Goal: Task Accomplishment & Management: Manage account settings

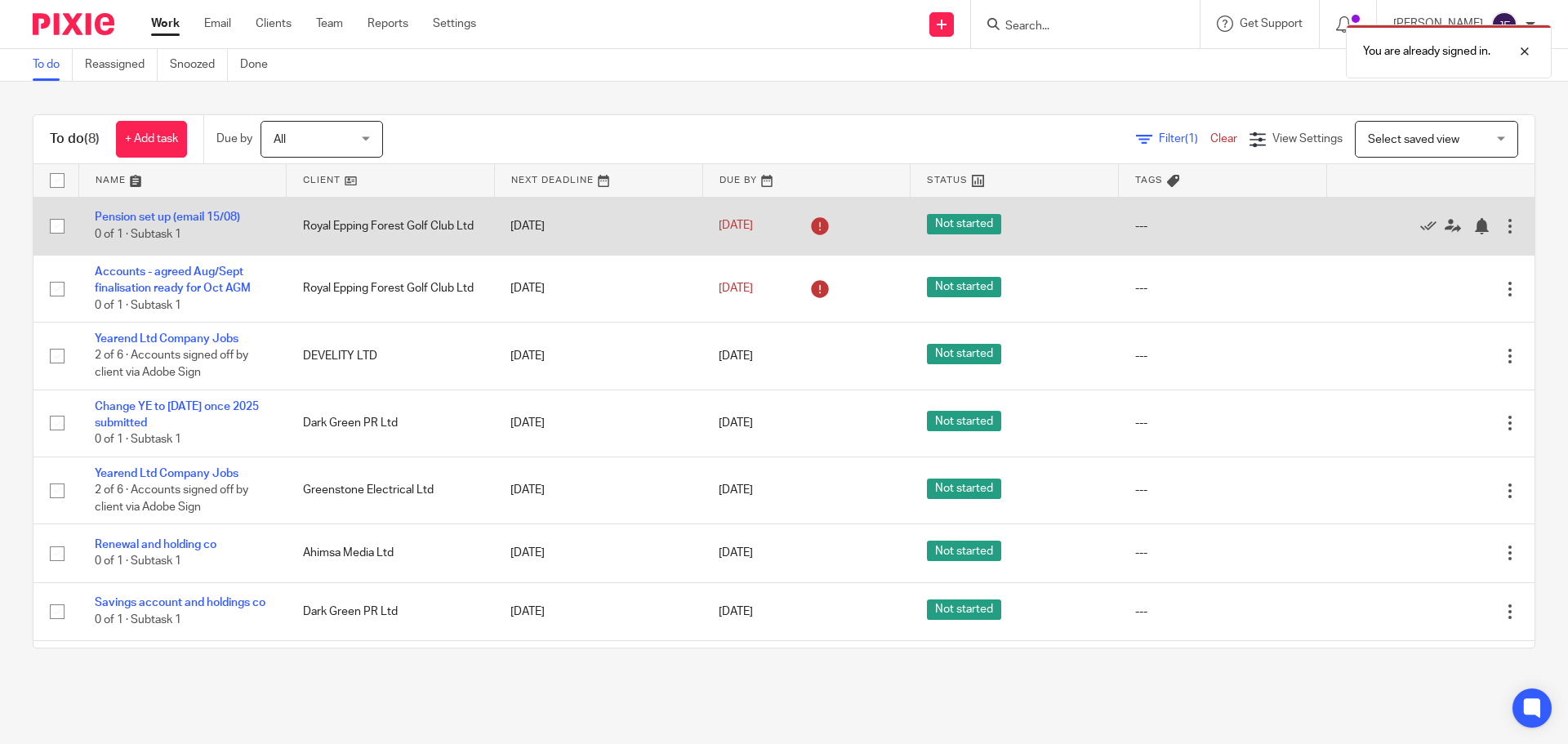
click at [721, 235] on div "21 Aug 2025" at bounding box center [806, 227] width 176 height 26
click at [732, 228] on link "21 Aug 2025" at bounding box center [755, 226] width 74 height 18
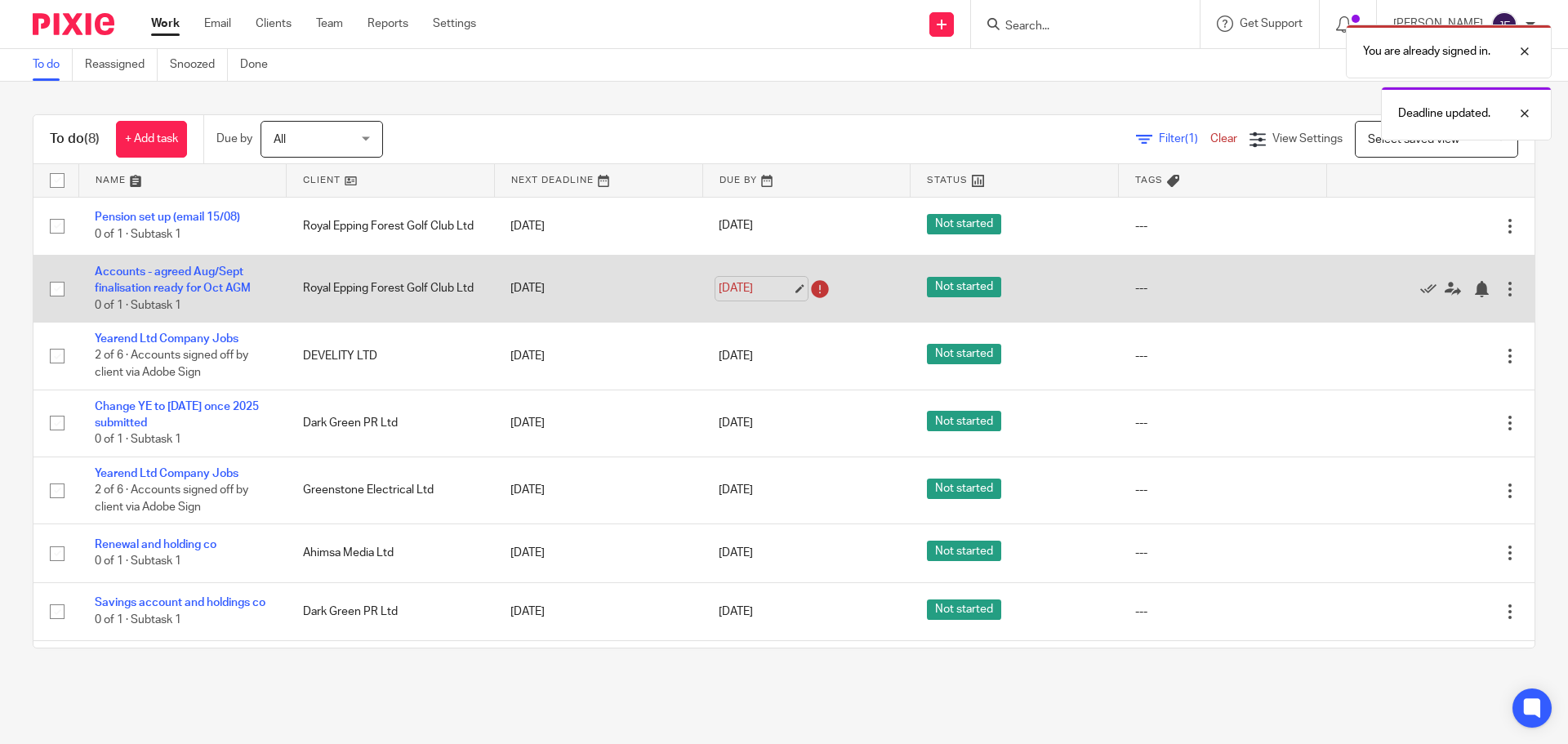
click at [762, 293] on link "21 Aug 2025" at bounding box center [755, 289] width 74 height 18
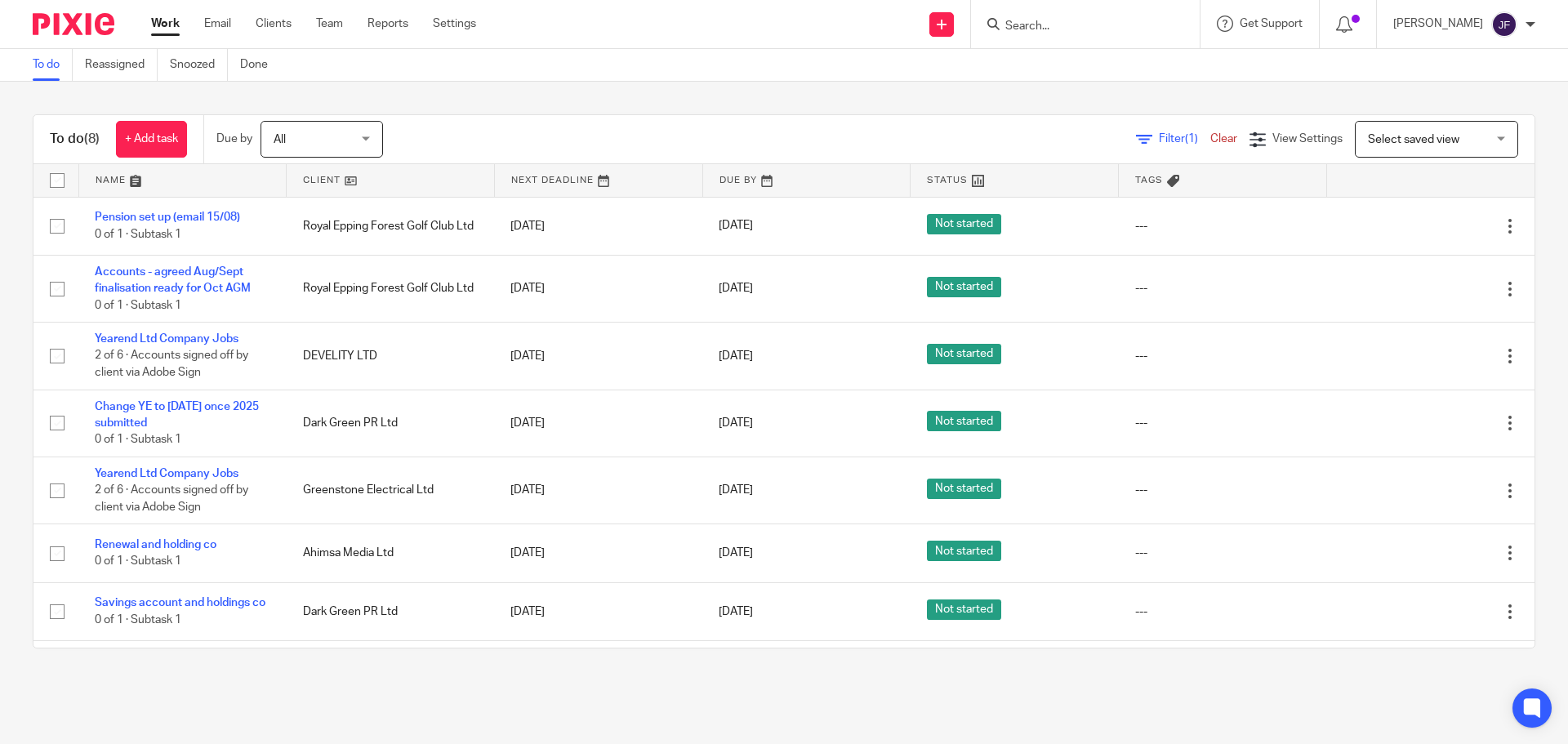
click at [1036, 27] on input "Search" at bounding box center [1077, 26] width 147 height 15
type input "pratley"
click at [1115, 65] on link at bounding box center [1153, 70] width 306 height 38
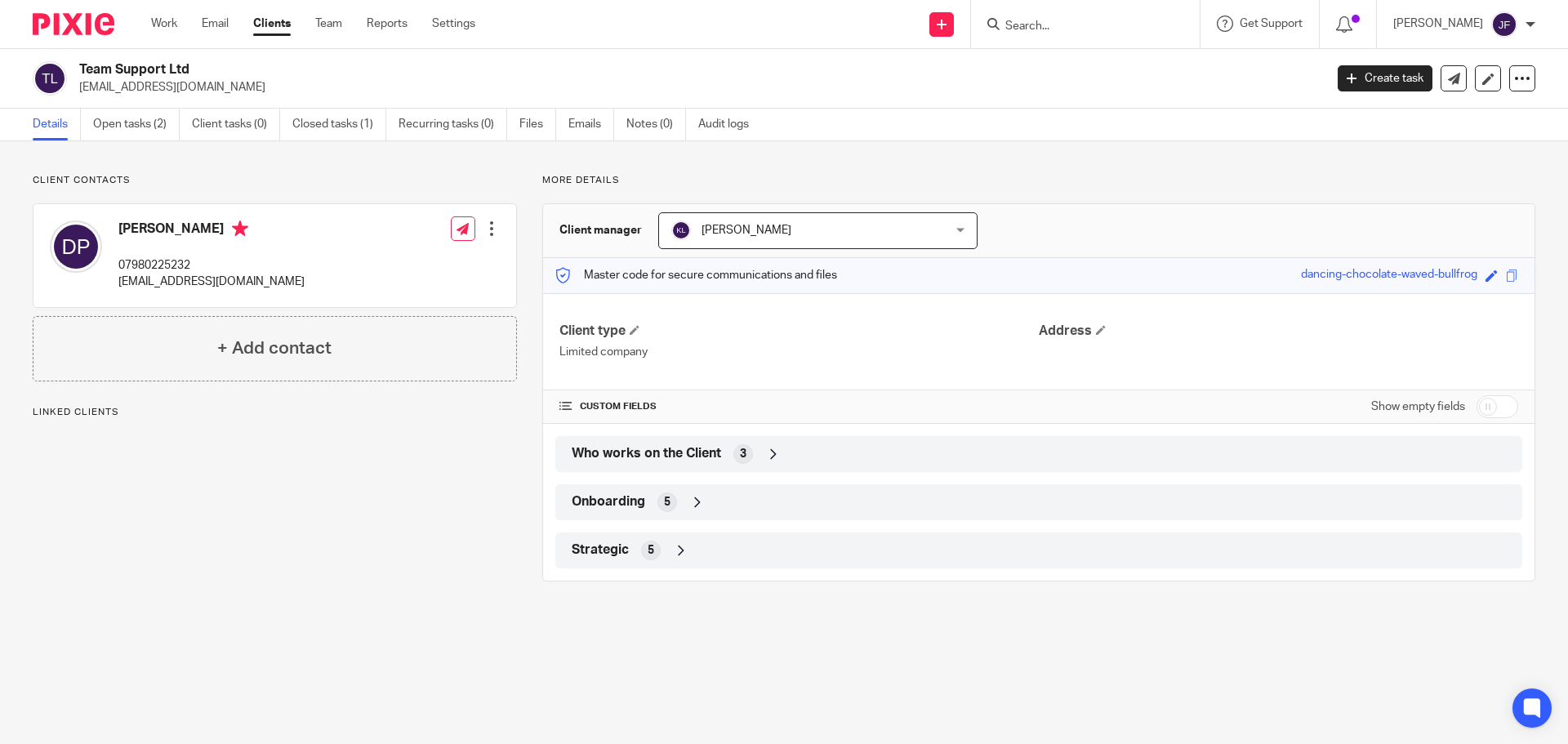
click at [146, 123] on link "Open tasks (2)" at bounding box center [136, 124] width 87 height 32
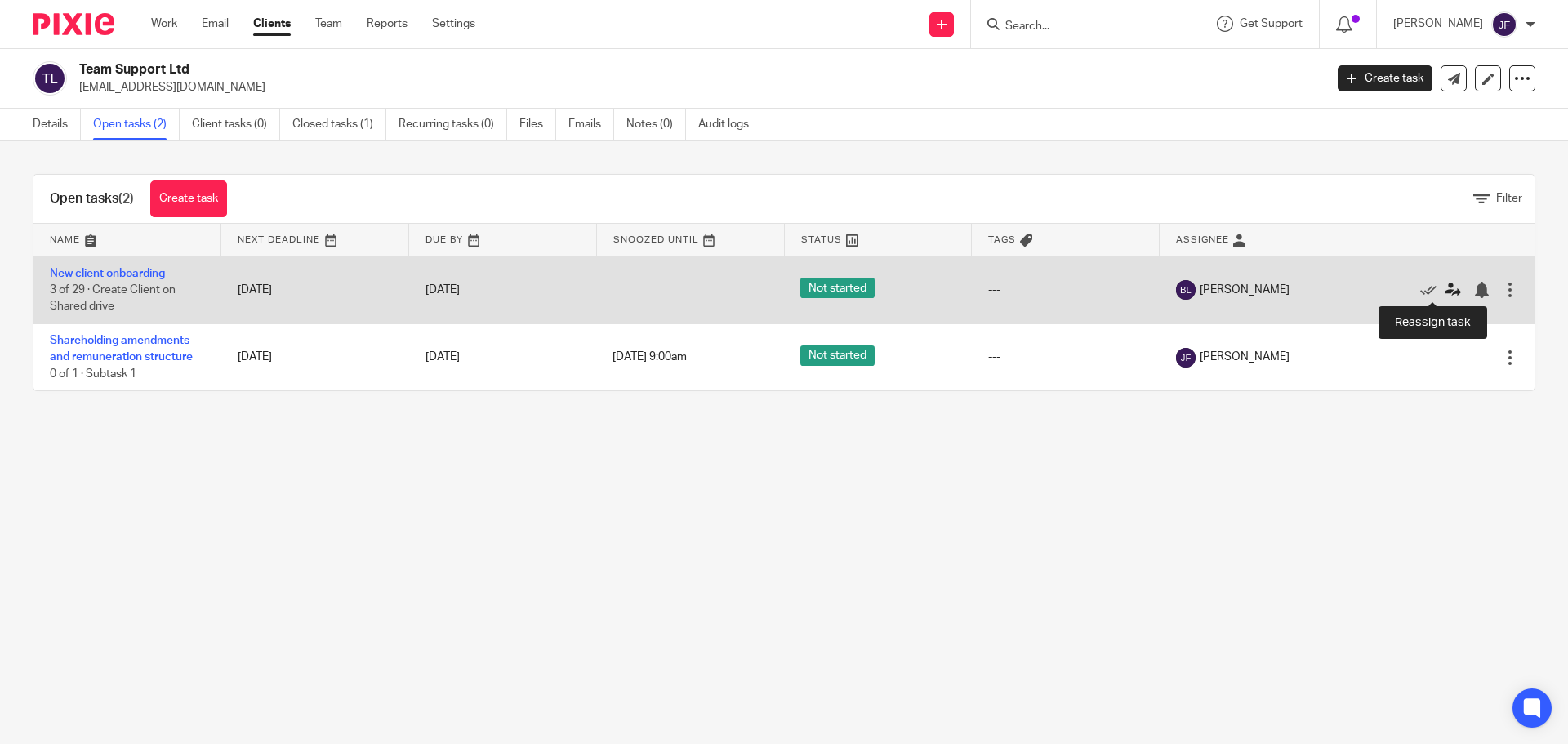
click at [1445, 290] on icon at bounding box center [1452, 290] width 17 height 17
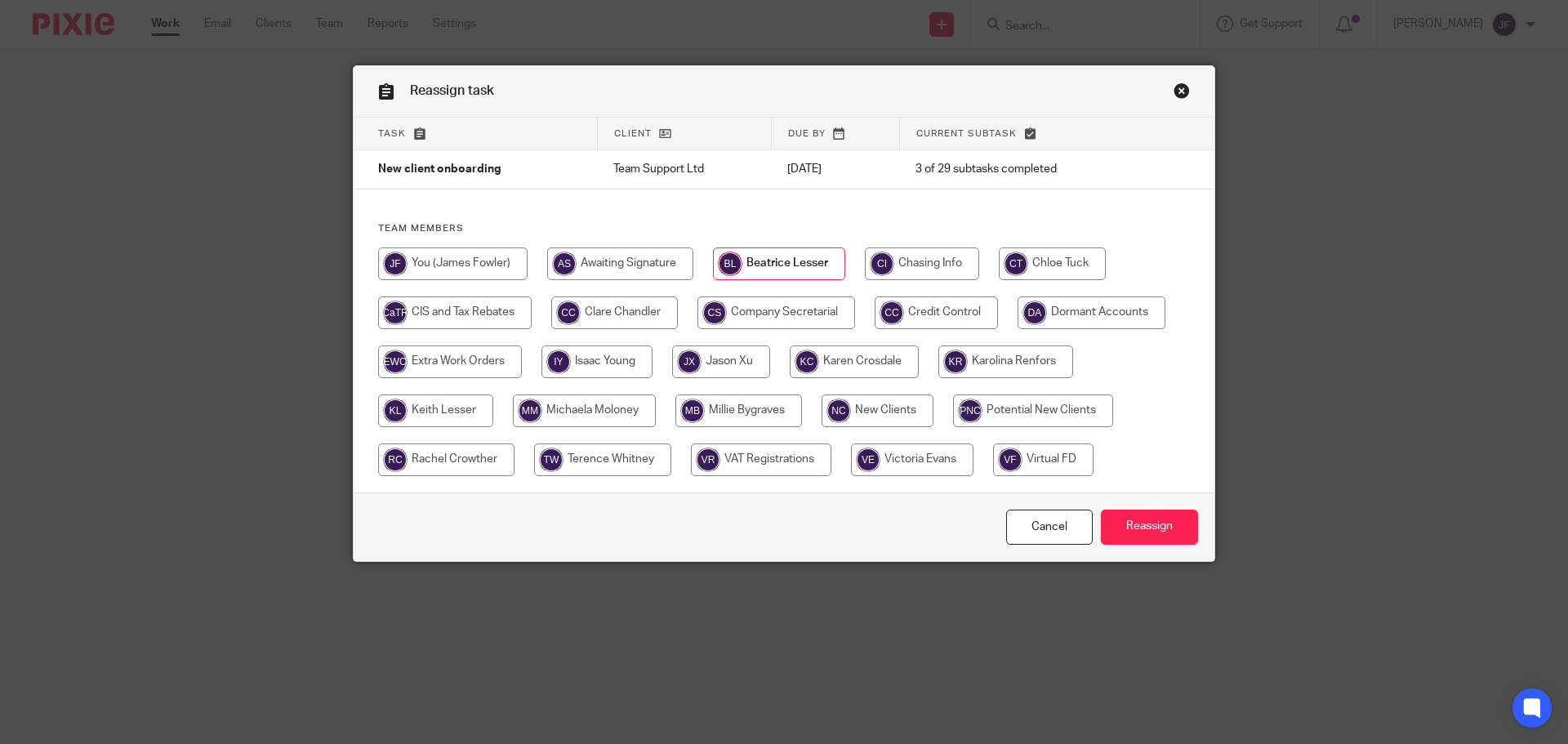
click at [911, 399] on input "radio" at bounding box center [878, 411] width 112 height 32
radio input "true"
click at [1138, 524] on input "Reassign" at bounding box center [1149, 527] width 97 height 35
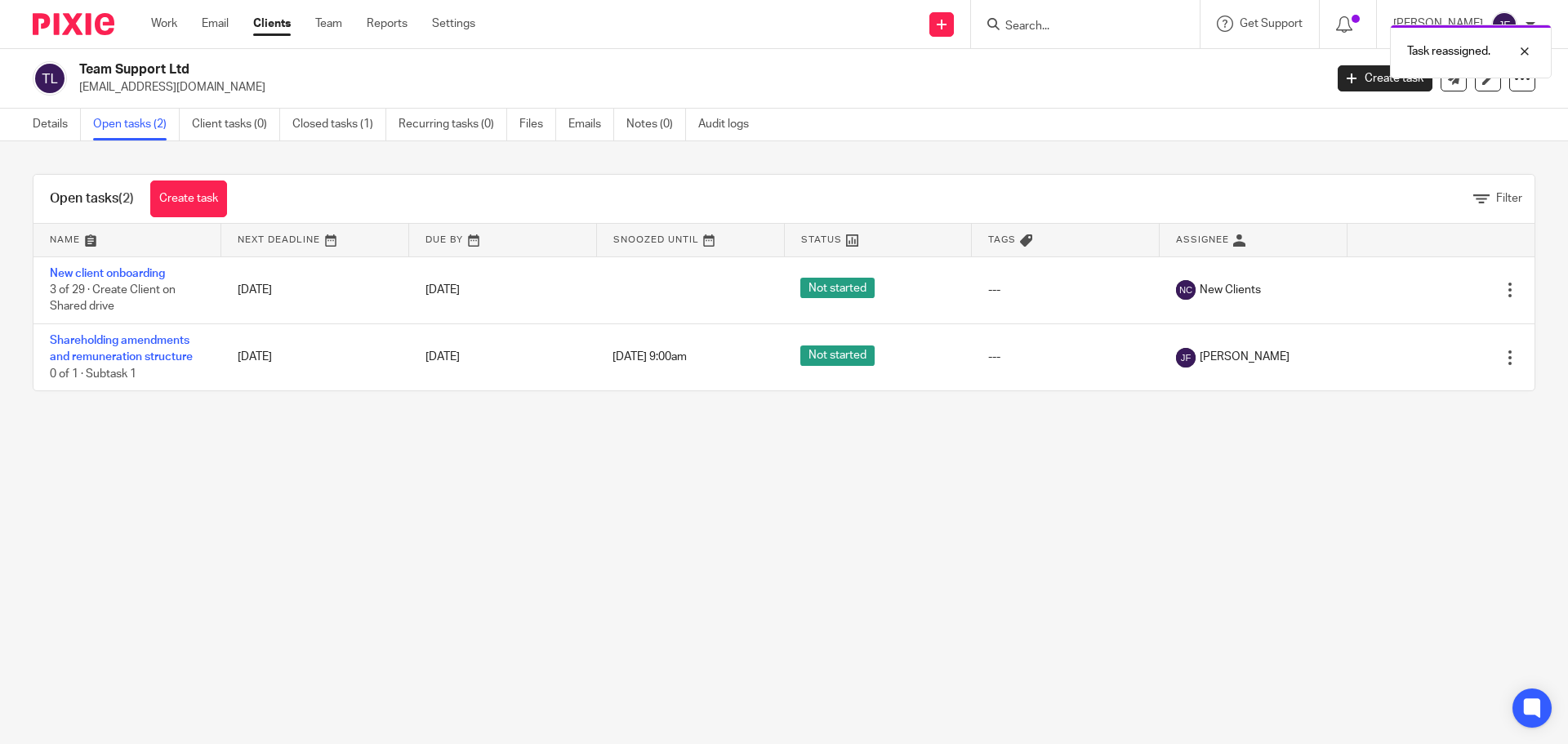
click at [81, 24] on img at bounding box center [73, 24] width 81 height 22
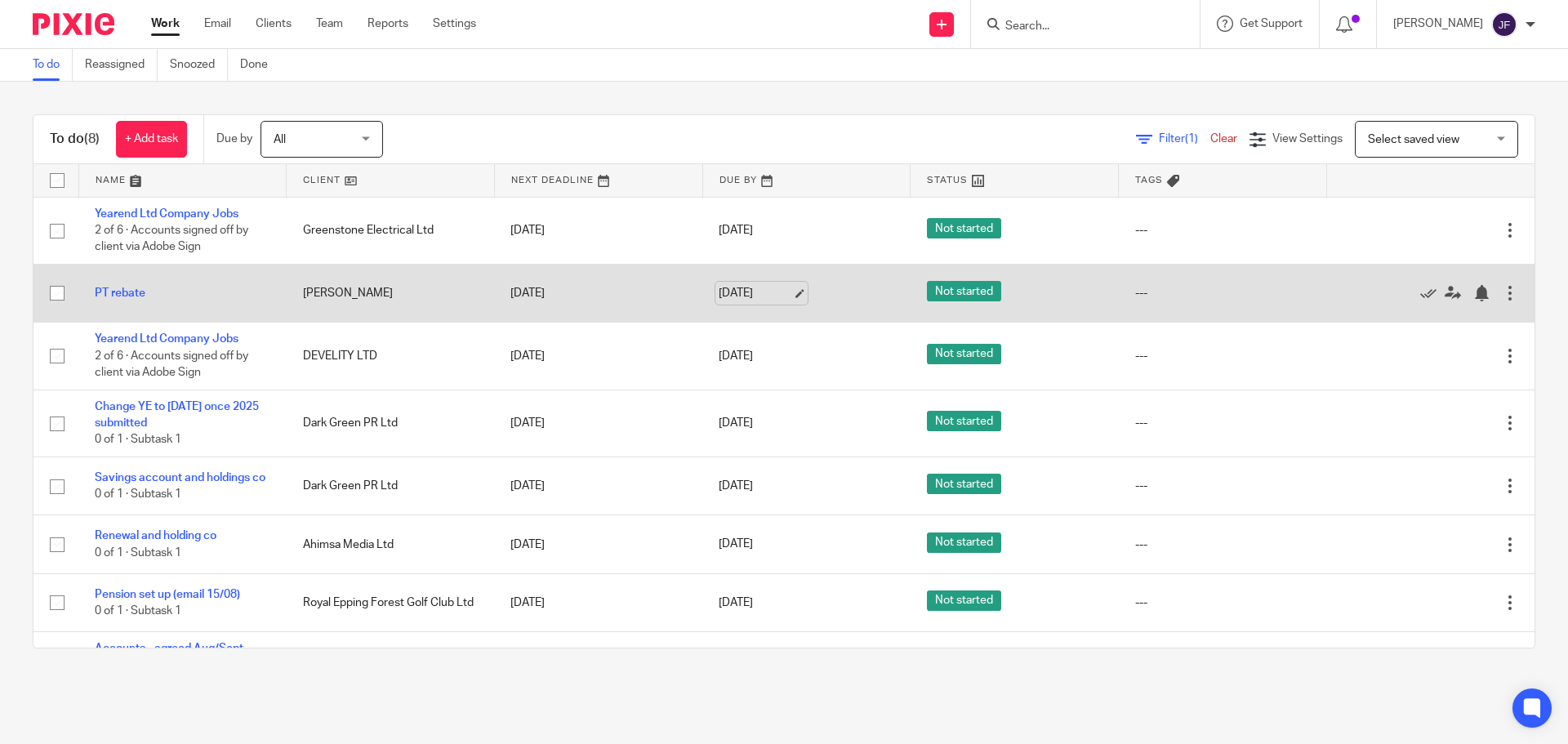
click at [738, 294] on link "[DATE]" at bounding box center [755, 294] width 74 height 18
click at [1474, 295] on div at bounding box center [1481, 293] width 17 height 17
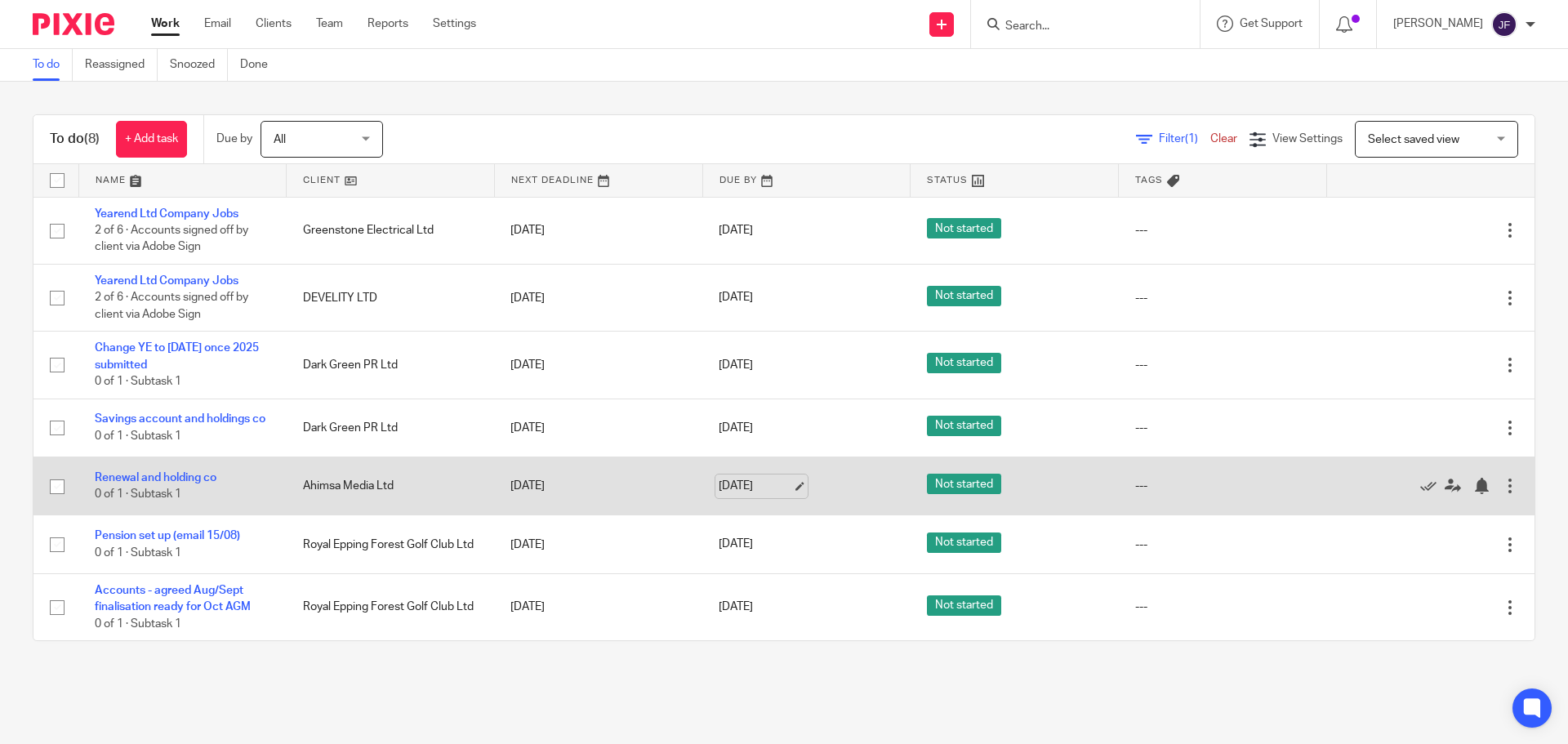
click at [722, 493] on link "[DATE]" at bounding box center [755, 487] width 74 height 18
click at [1474, 492] on div at bounding box center [1481, 486] width 17 height 17
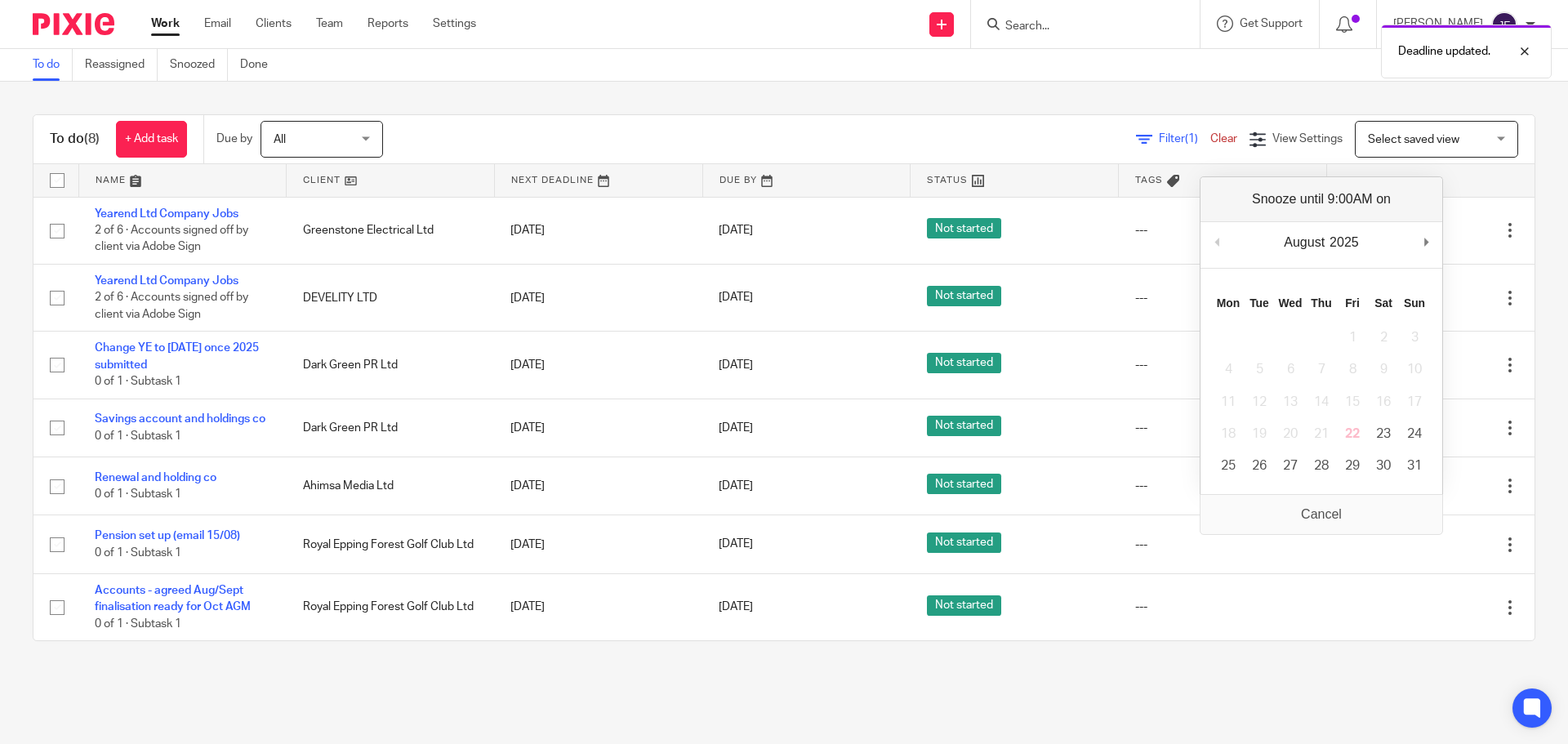
click at [1368, 671] on div "To do (8) + Add task Due by All All [DATE] [DATE] This week Next week This mont…" at bounding box center [784, 377] width 1568 height 593
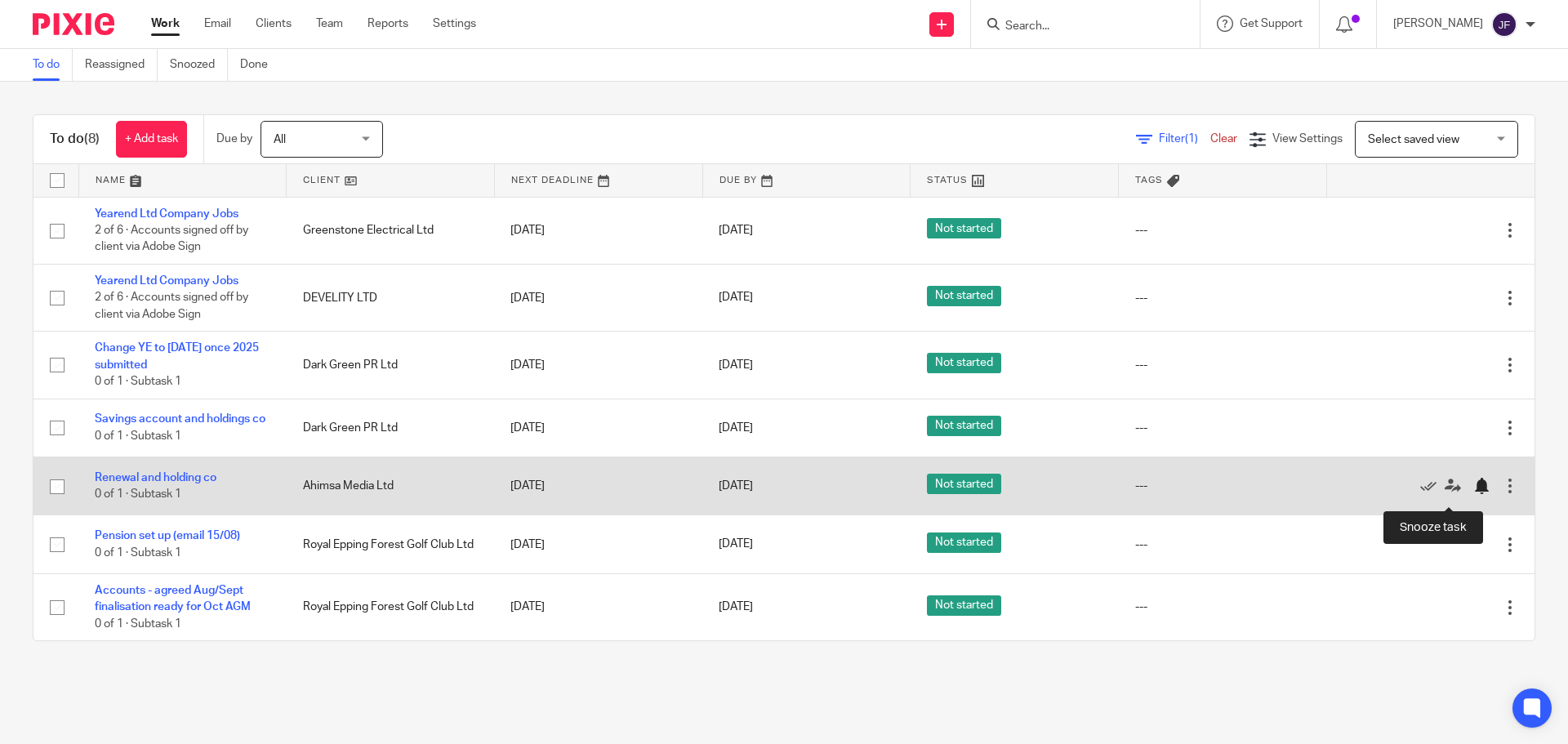
click at [1474, 492] on div at bounding box center [1481, 486] width 17 height 17
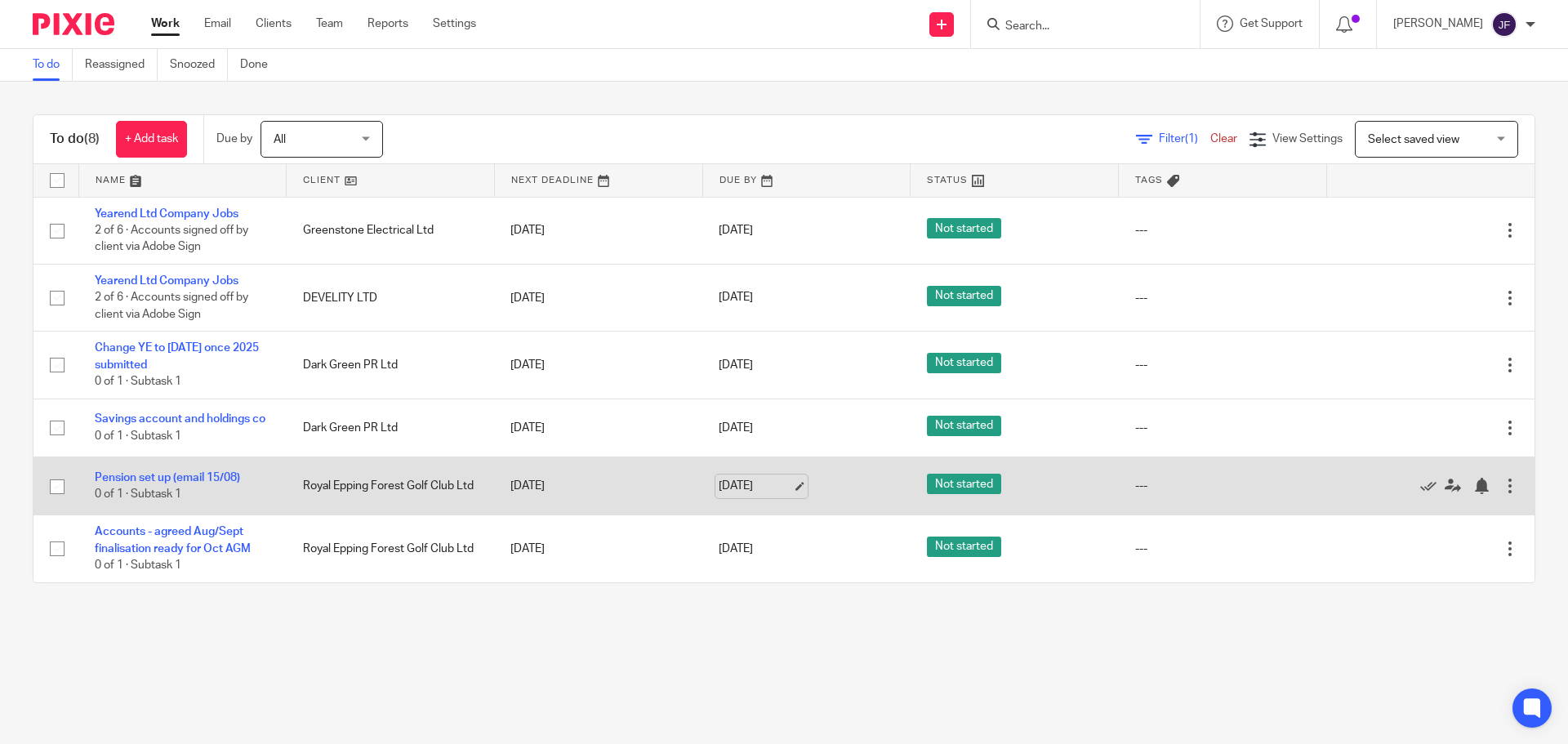
click at [748, 488] on link "[DATE]" at bounding box center [755, 487] width 74 height 18
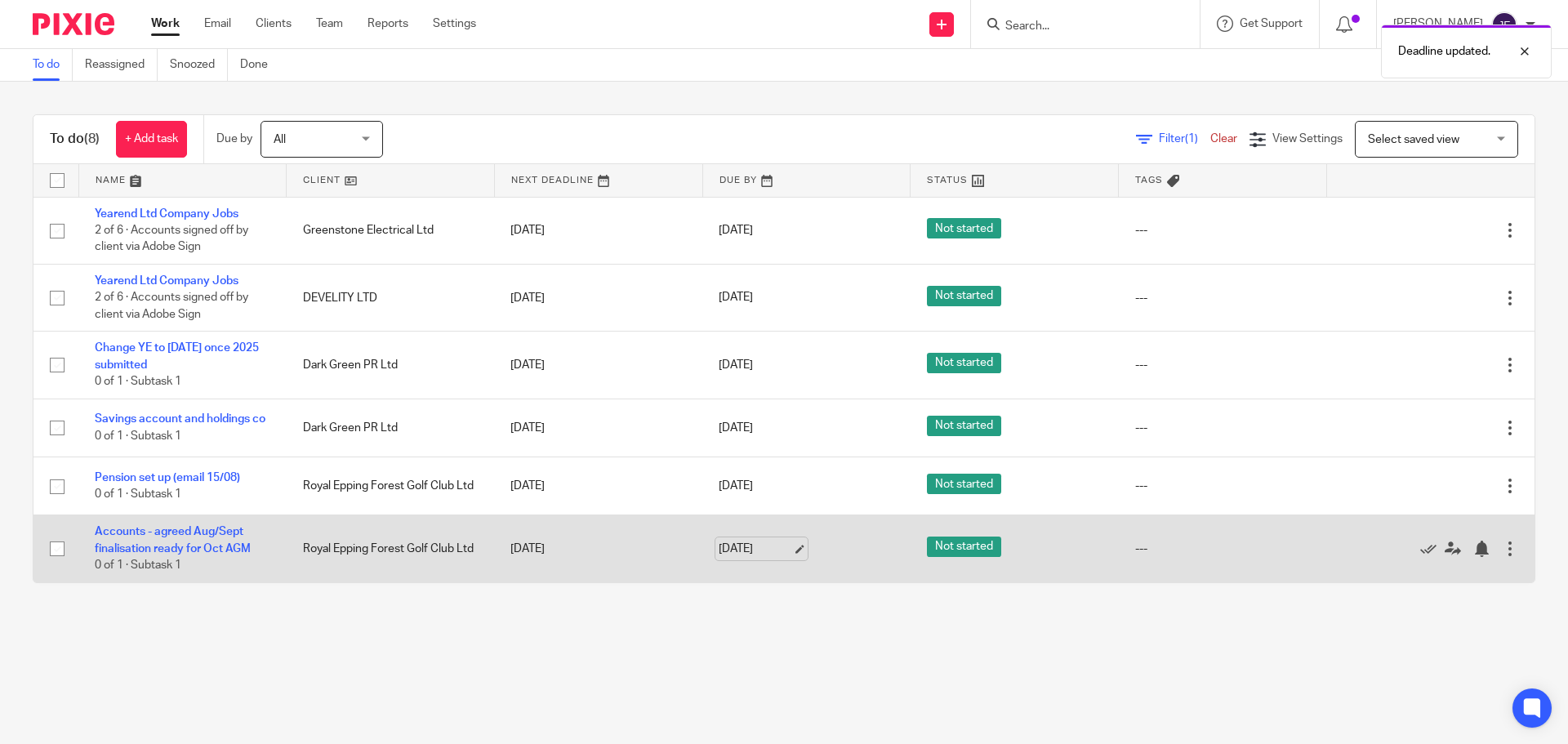
click at [737, 557] on link "[DATE]" at bounding box center [755, 550] width 74 height 18
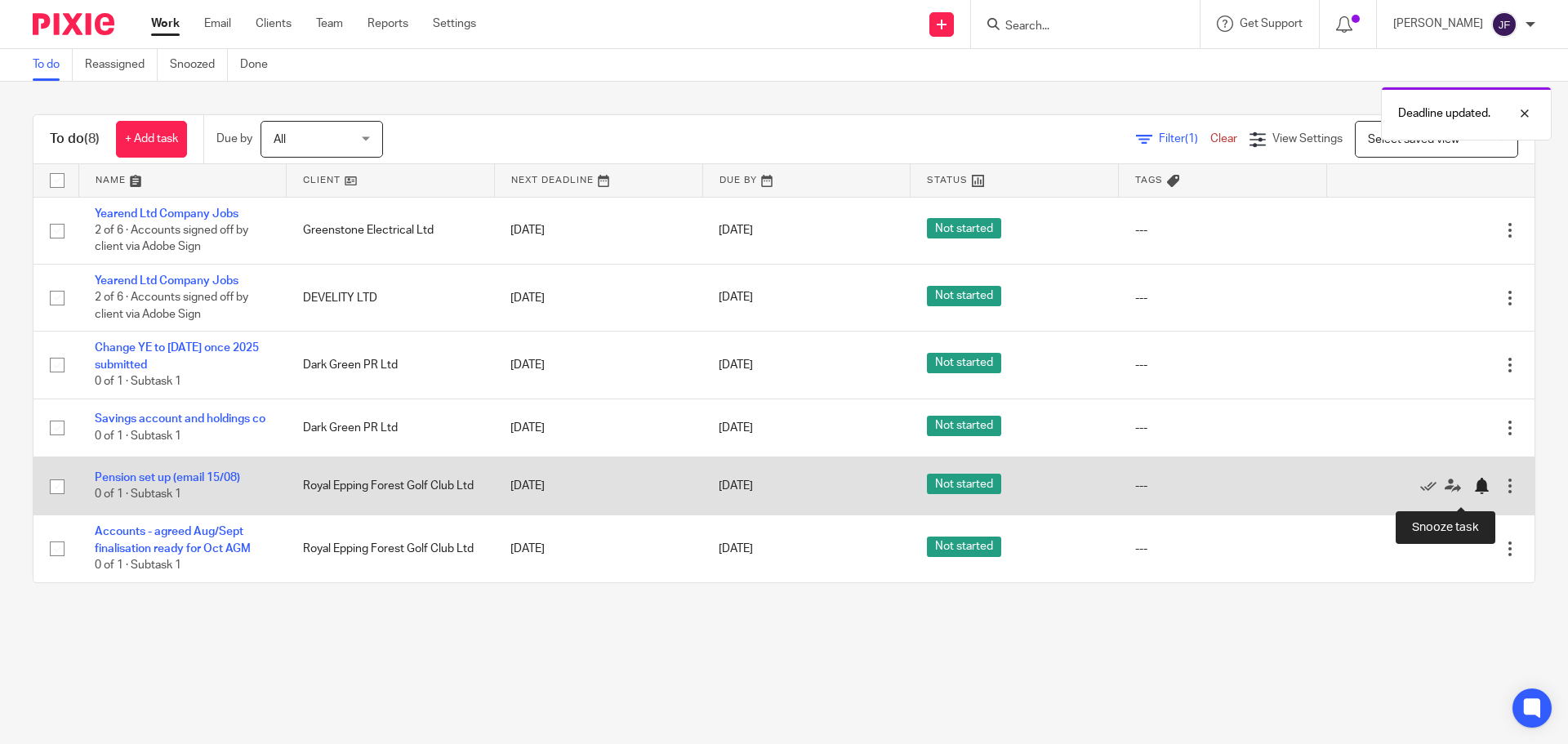
click at [1474, 495] on div at bounding box center [1481, 486] width 17 height 17
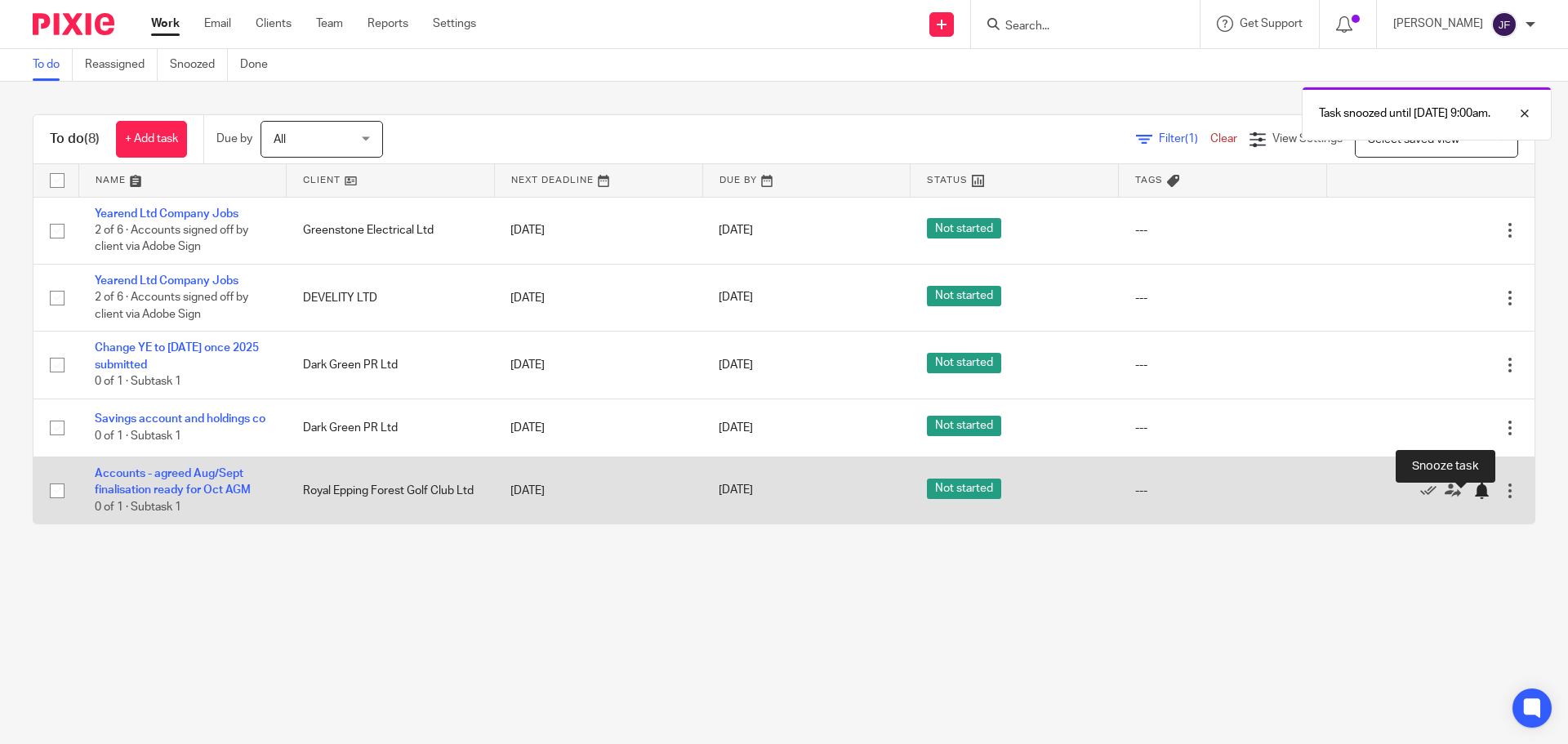
click at [1474, 499] on div at bounding box center [1481, 491] width 17 height 17
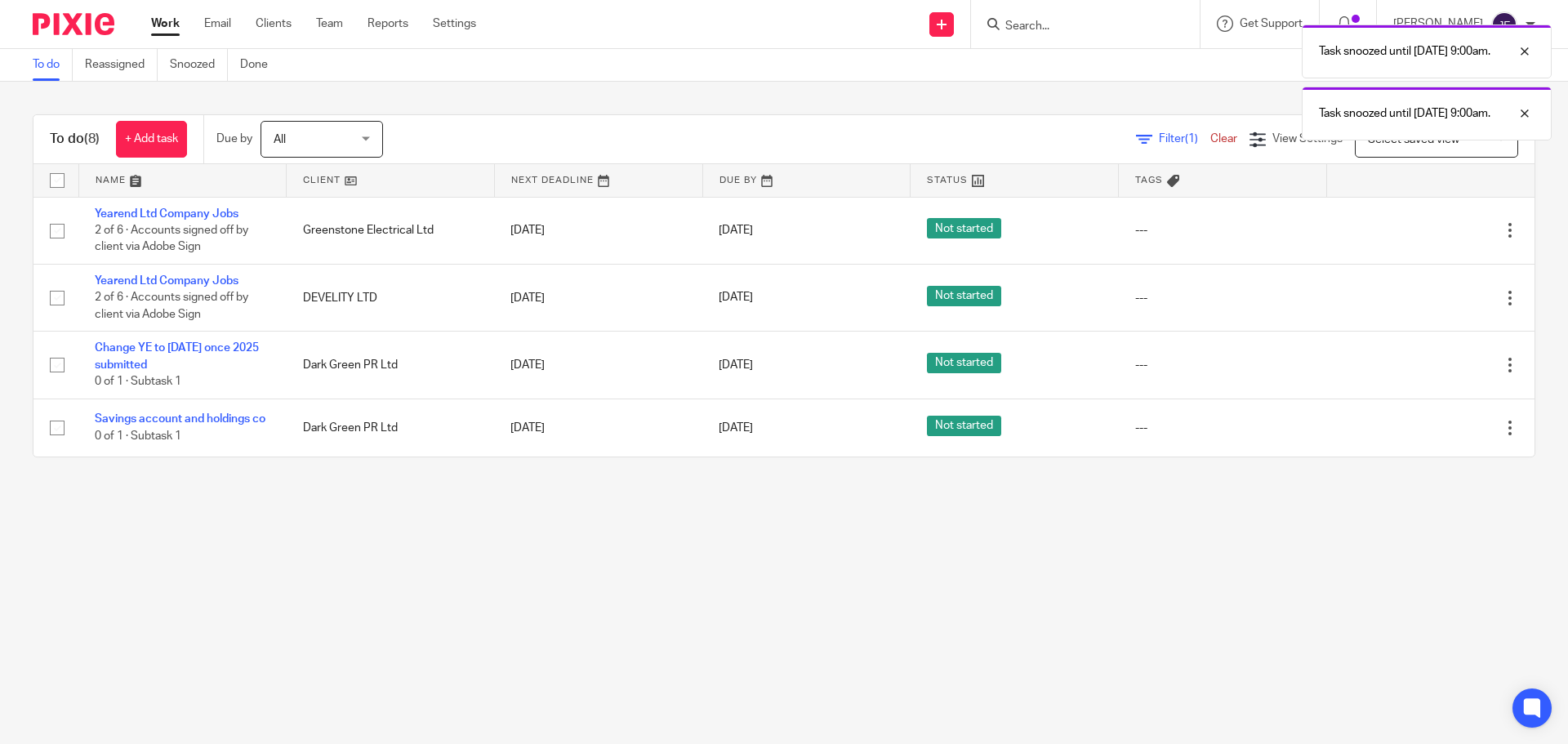
click at [792, 628] on main "To do Reassigned Snoozed Done To do (8) + Add task Due by All All [DATE] [DATE]…" at bounding box center [784, 372] width 1568 height 744
